Goal: Task Accomplishment & Management: Manage account settings

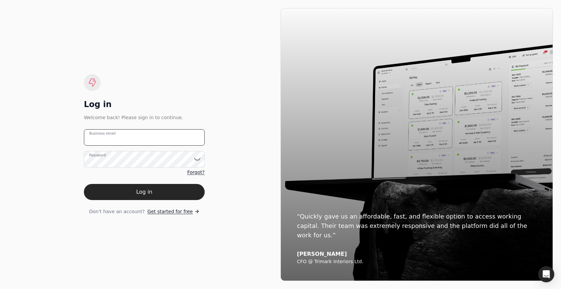
click at [165, 135] on email "Business email" at bounding box center [144, 137] width 121 height 16
type email "[EMAIL_ADDRESS][DOMAIN_NAME]"
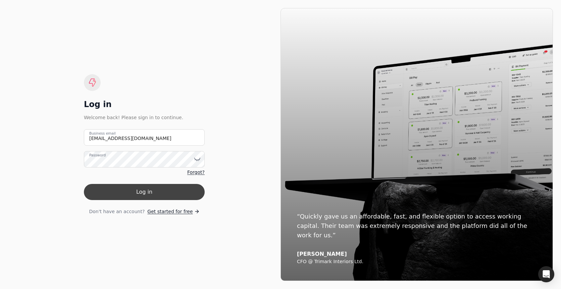
click at [122, 192] on button "Log in" at bounding box center [144, 192] width 121 height 16
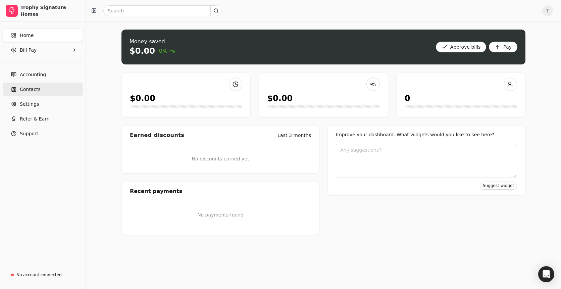
click at [50, 90] on link "Contacts" at bounding box center [43, 88] width 80 height 13
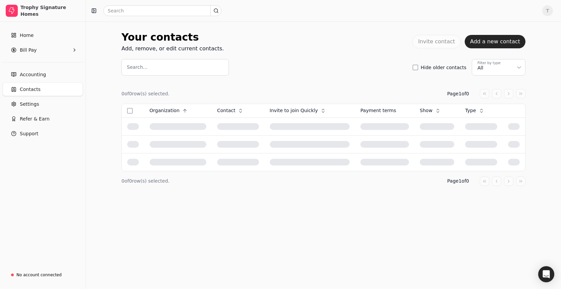
click at [37, 92] on span "Contacts" at bounding box center [30, 89] width 21 height 7
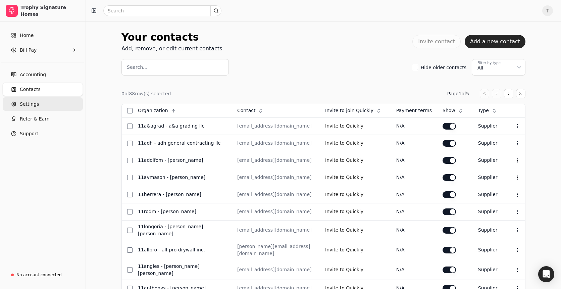
click at [48, 110] on link "Settings" at bounding box center [43, 103] width 80 height 13
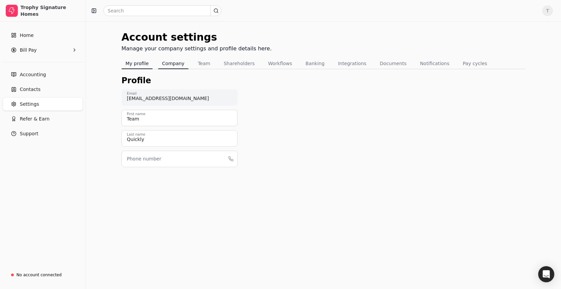
click at [177, 62] on button "Company" at bounding box center [173, 63] width 31 height 11
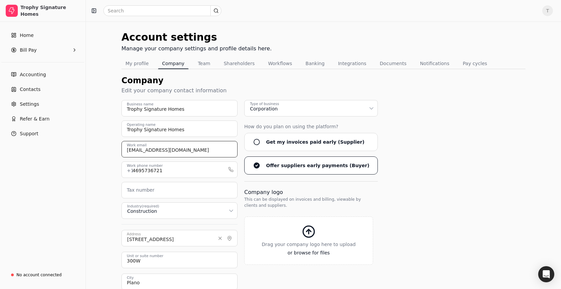
drag, startPoint x: 232, startPoint y: 152, endPoint x: 91, endPoint y: 147, distance: 141.9
click at [91, 147] on div "Account settings Manage your company settings and profile details here. My prof…" at bounding box center [323, 197] width 475 height 352
